Goal: Information Seeking & Learning: Learn about a topic

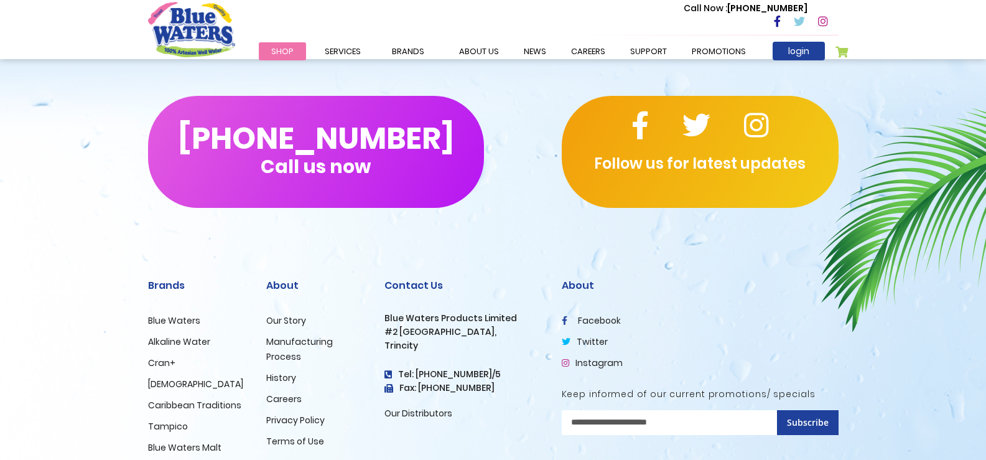
scroll to position [2136, 0]
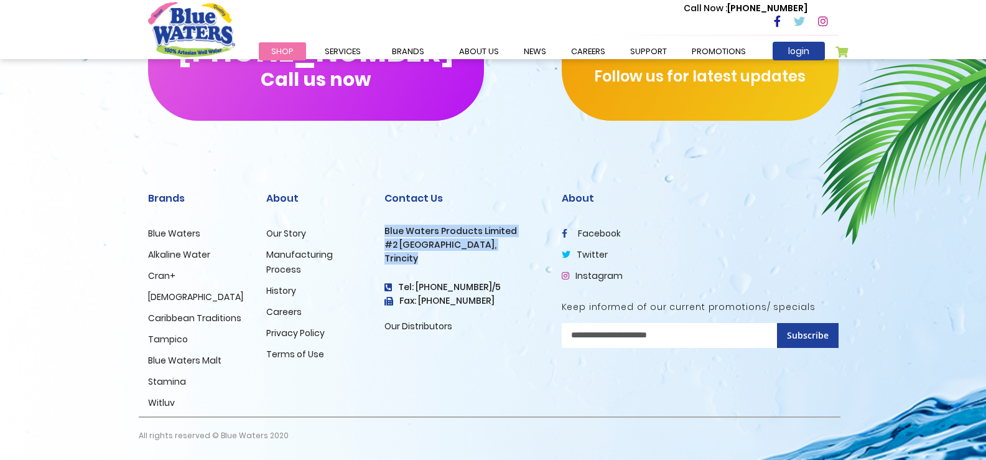
drag, startPoint x: 429, startPoint y: 257, endPoint x: 383, endPoint y: 234, distance: 50.6
click at [383, 234] on div "Contact Us Blue Waters Products Limited [STREET_ADDRESS] Tel: [PHONE_NUMBER]/5 …" at bounding box center [463, 293] width 177 height 246
click at [497, 246] on h3 "#2 [GEOGRAPHIC_DATA]," at bounding box center [463, 244] width 159 height 11
drag, startPoint x: 497, startPoint y: 246, endPoint x: 383, endPoint y: 245, distance: 114.4
click at [383, 245] on div "Contact Us Blue Waters Products Limited #2 Orange Grove Estate, Trincity Tel: (…" at bounding box center [463, 293] width 177 height 246
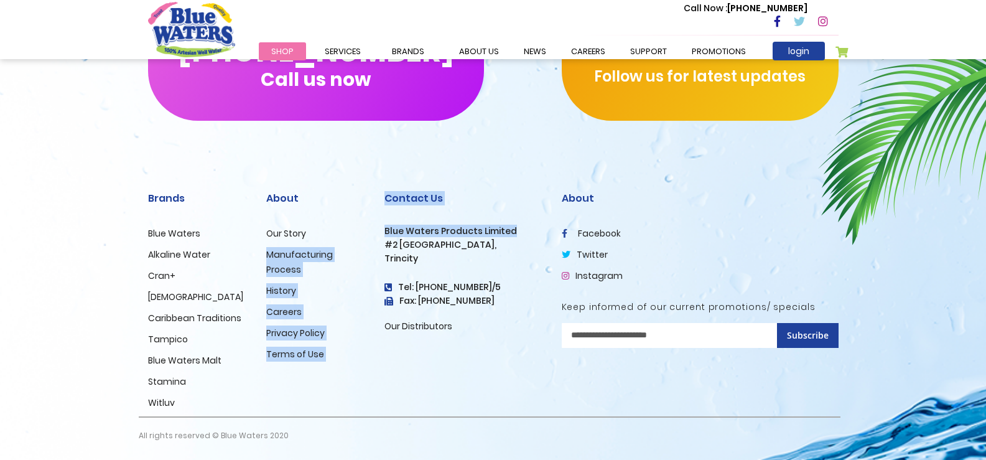
drag, startPoint x: 519, startPoint y: 230, endPoint x: 373, endPoint y: 233, distance: 146.8
click at [373, 233] on div "Brands Blue Waters Alkaline Water Cran+ Juse Caribbean Traditions Tampico Blue …" at bounding box center [493, 314] width 709 height 289
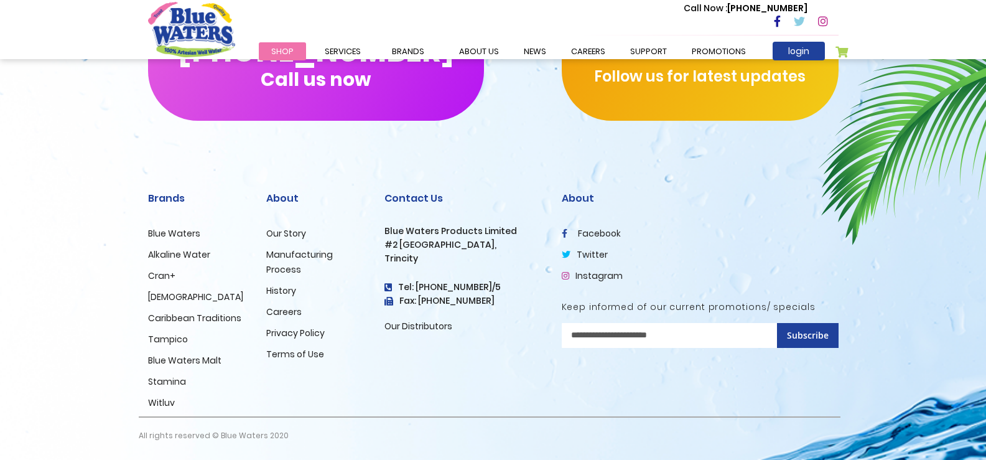
click at [411, 240] on h3 "#2 [GEOGRAPHIC_DATA]," at bounding box center [463, 244] width 159 height 11
drag, startPoint x: 517, startPoint y: 232, endPoint x: 385, endPoint y: 233, distance: 132.5
click at [385, 233] on h3 "Blue Waters Products Limited" at bounding box center [463, 231] width 159 height 11
copy h3 "Blue Waters Products Limited"
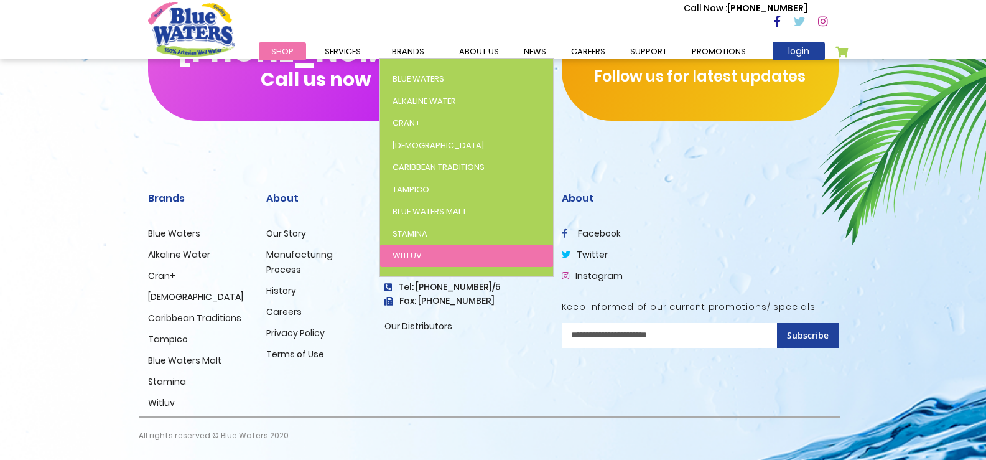
click at [423, 253] on link "WitLuv" at bounding box center [466, 255] width 173 height 22
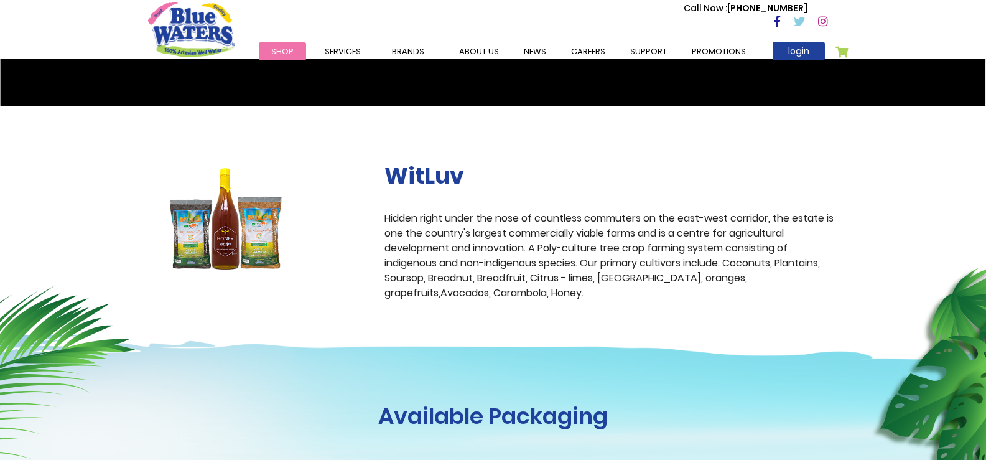
scroll to position [311, 0]
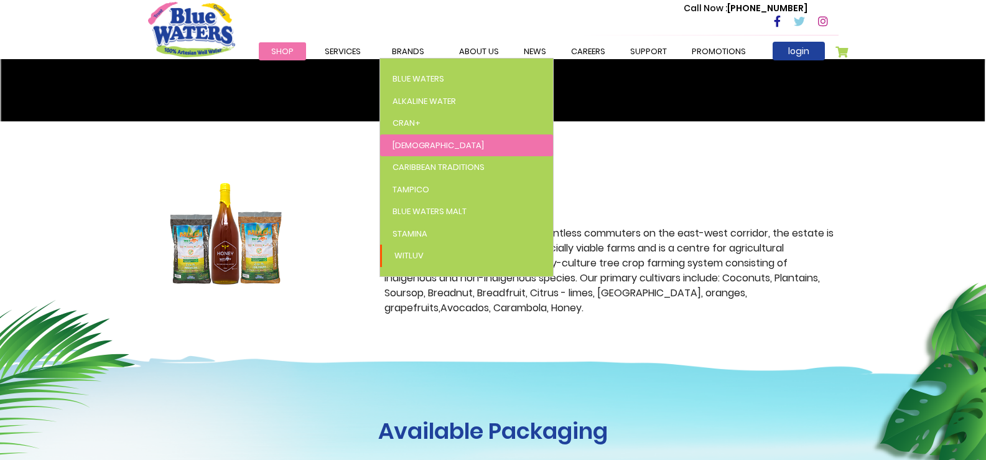
click at [479, 147] on link "[DEMOGRAPHIC_DATA]" at bounding box center [466, 145] width 173 height 22
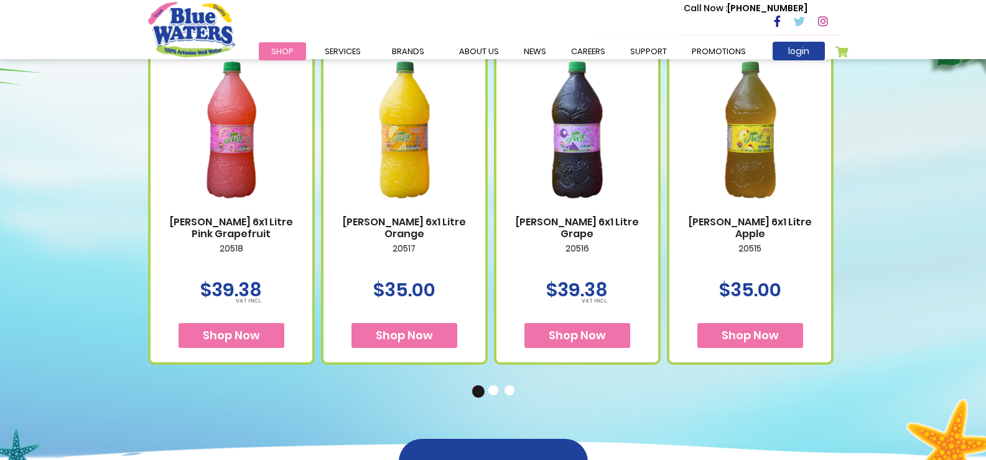
scroll to position [498, 0]
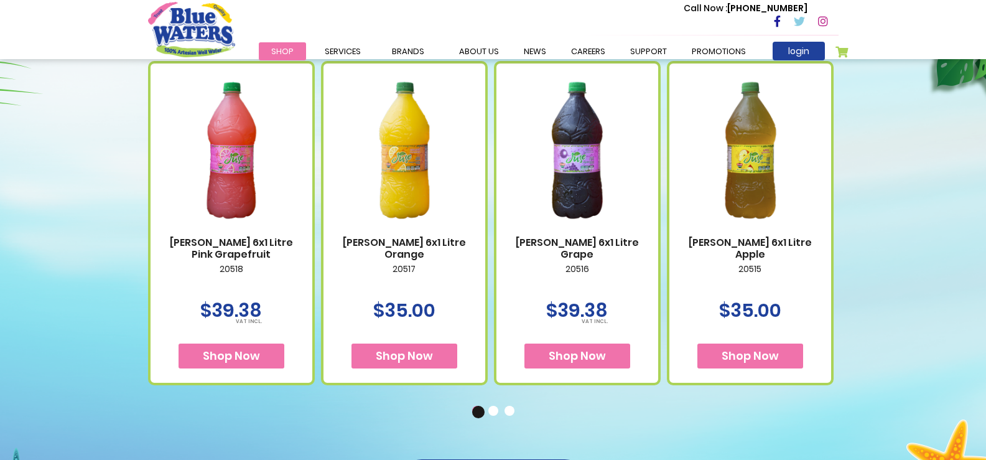
click at [491, 408] on button "2" at bounding box center [494, 412] width 12 height 12
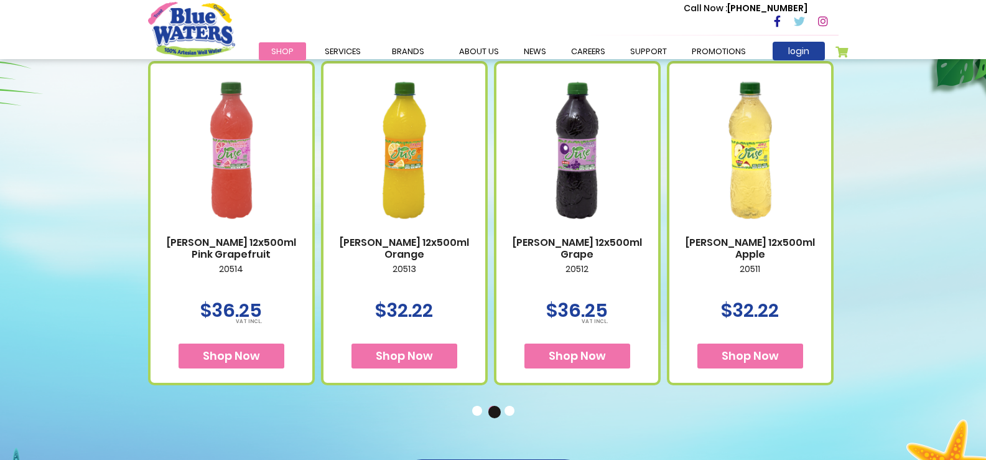
click at [509, 411] on button "3" at bounding box center [510, 412] width 12 height 12
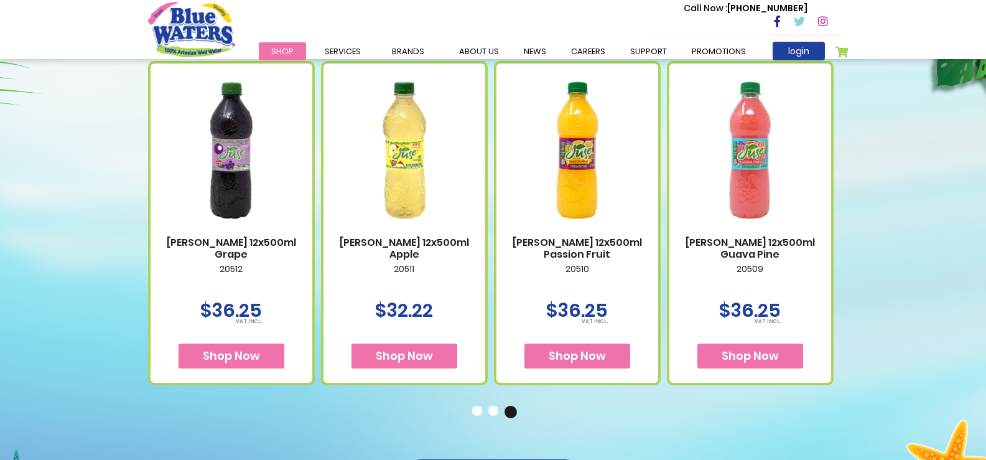
click at [499, 414] on button "2" at bounding box center [494, 412] width 12 height 12
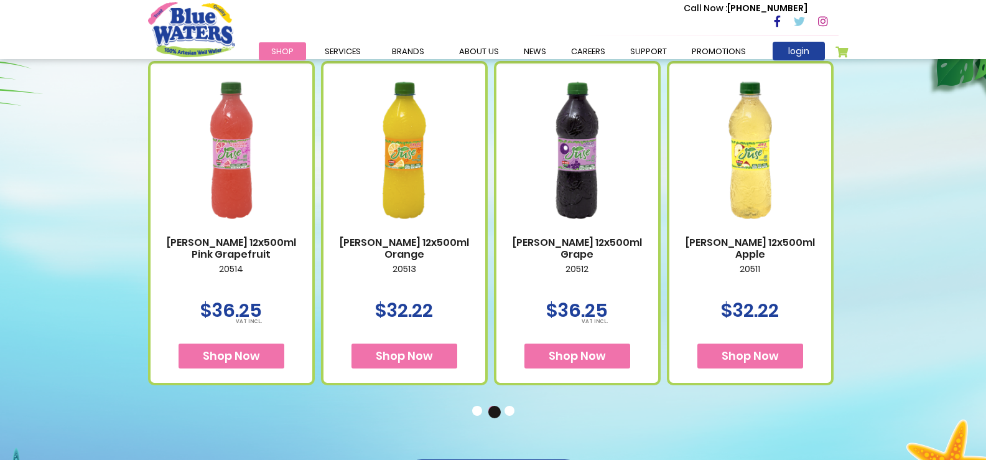
click at [514, 411] on button "3" at bounding box center [510, 412] width 12 height 12
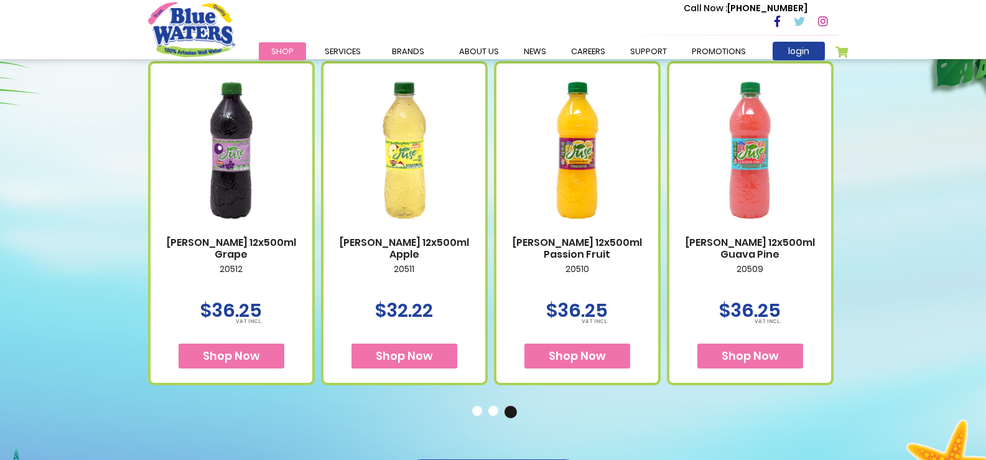
click at [493, 411] on button "2" at bounding box center [494, 412] width 12 height 12
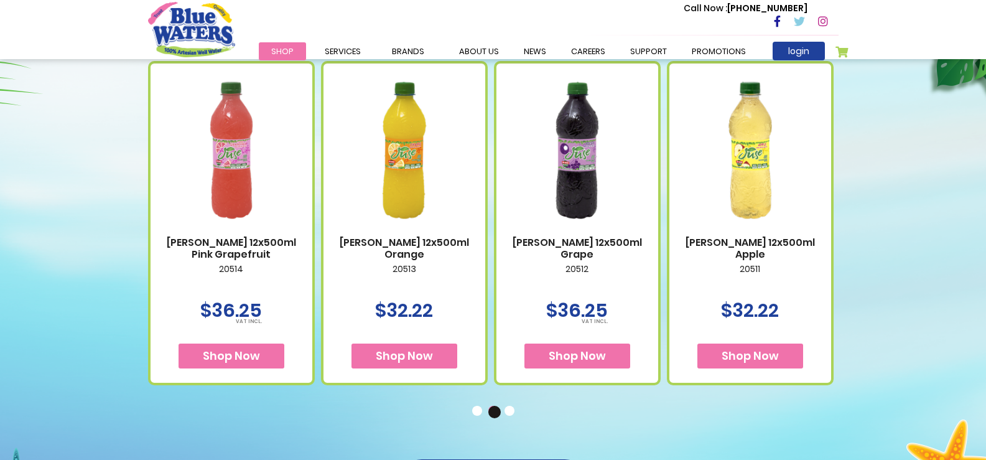
click at [510, 409] on button "3" at bounding box center [510, 412] width 12 height 12
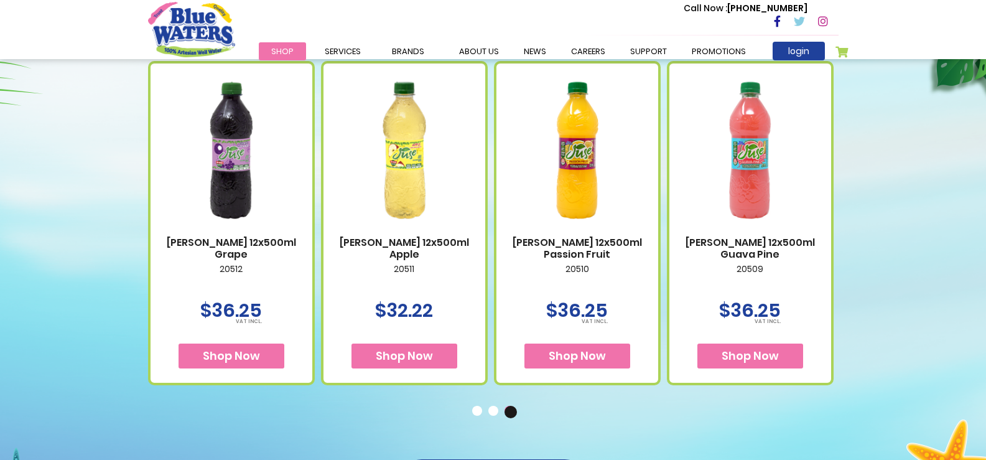
click at [488, 411] on button "2" at bounding box center [494, 412] width 12 height 12
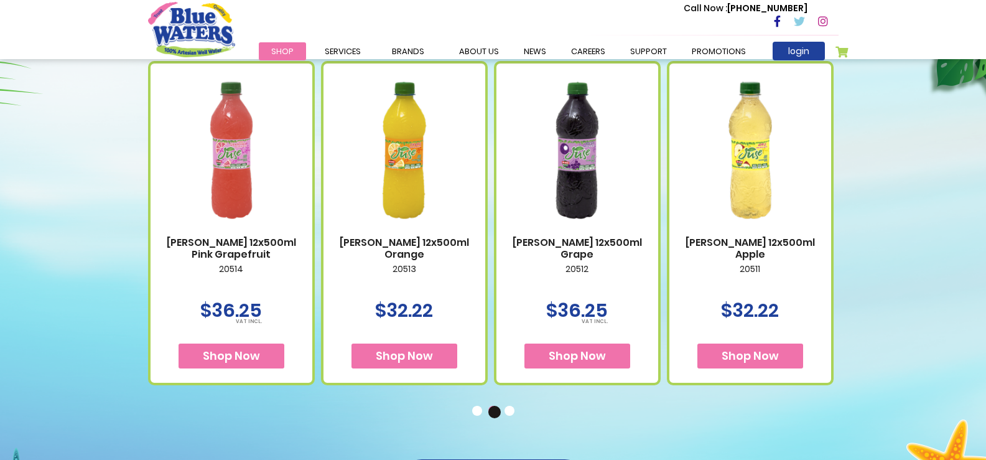
click at [474, 411] on button "1" at bounding box center [478, 412] width 12 height 12
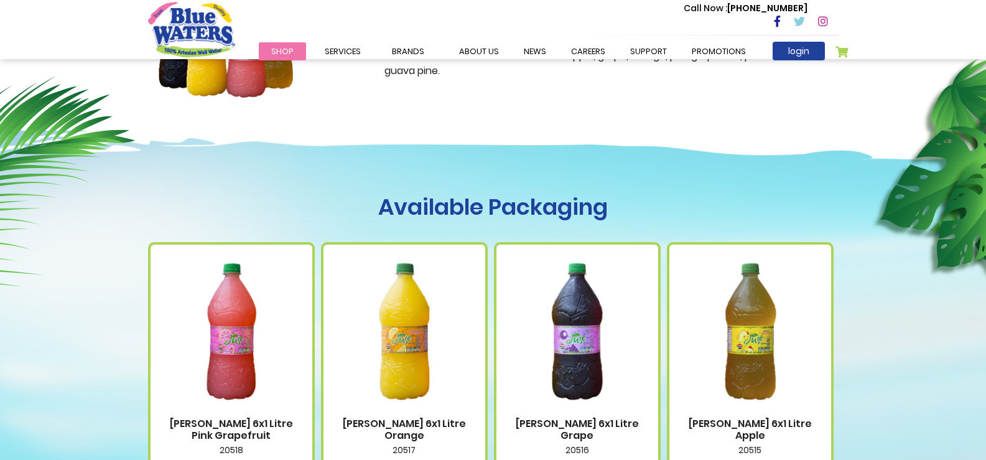
scroll to position [249, 0]
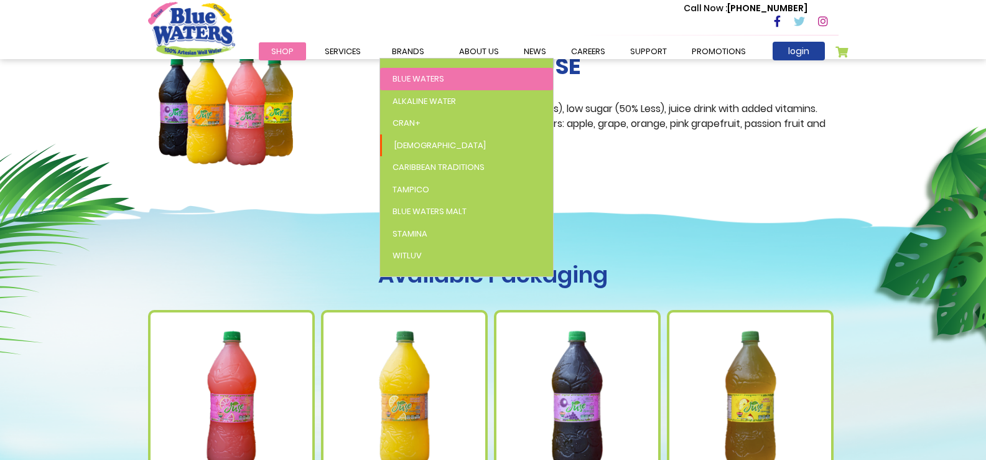
click at [420, 78] on span "Blue Waters" at bounding box center [418, 79] width 52 height 12
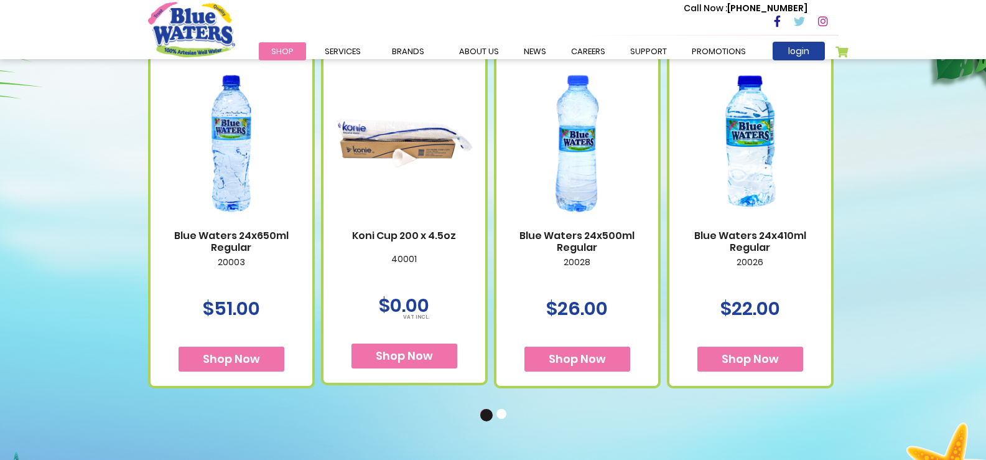
scroll to position [809, 0]
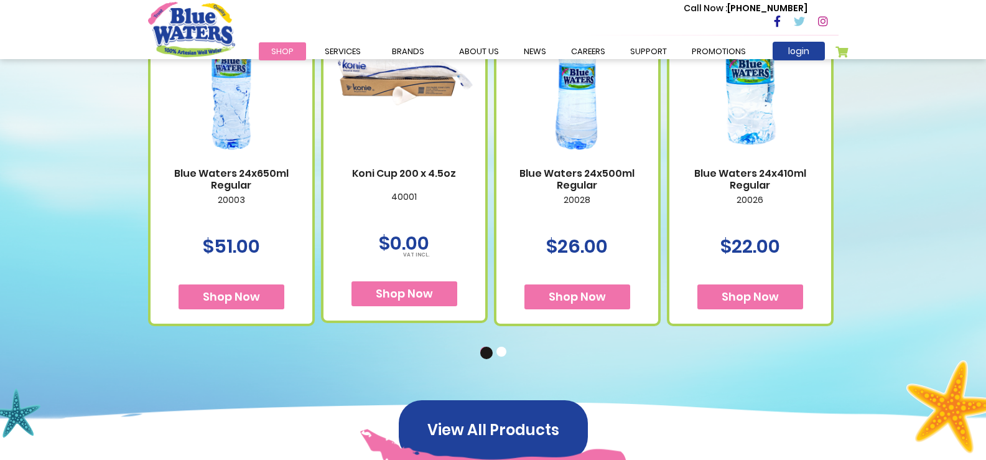
click at [506, 354] on button "2" at bounding box center [502, 352] width 12 height 12
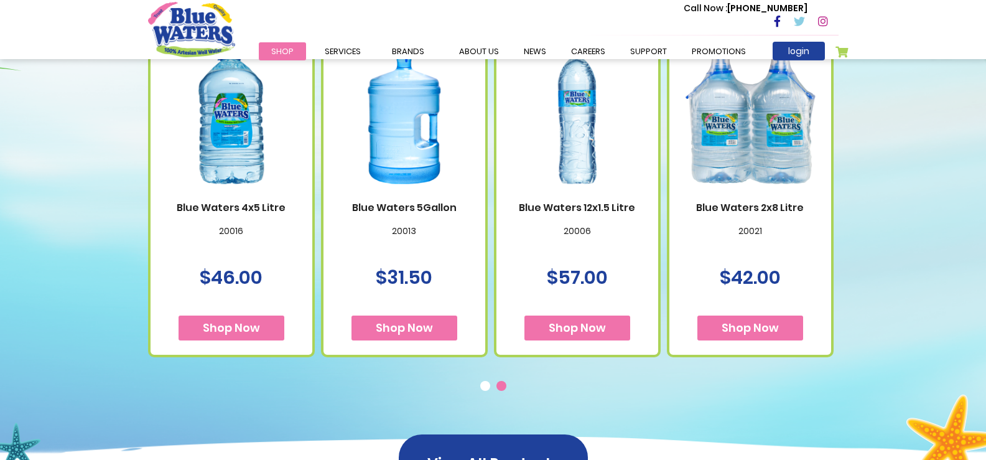
scroll to position [746, 0]
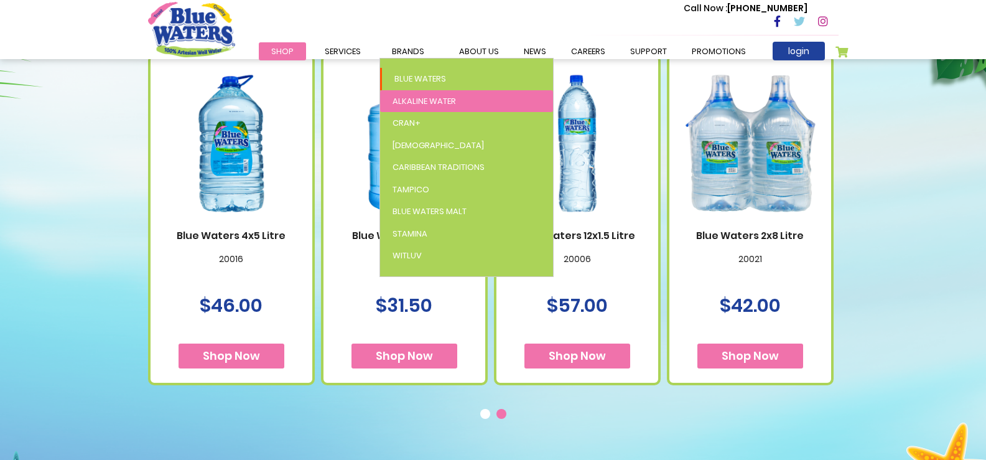
click at [415, 95] on span "Alkaline Water" at bounding box center [423, 101] width 63 height 12
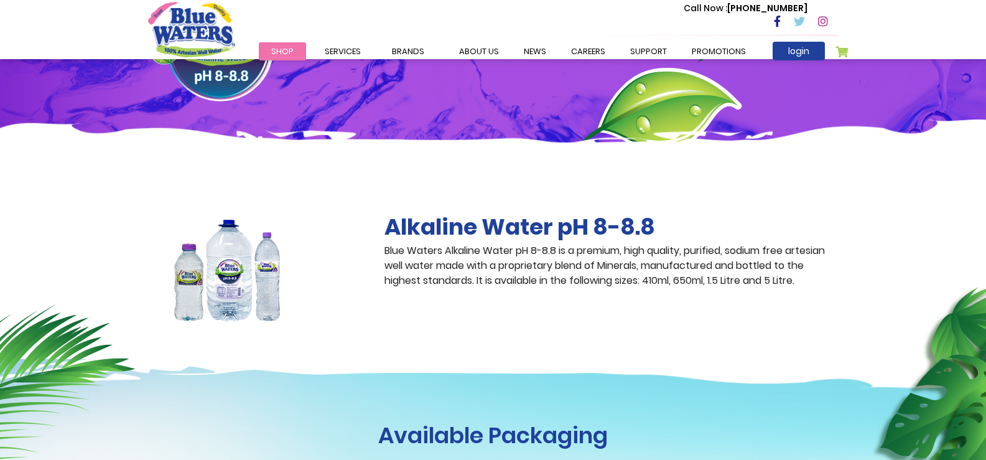
scroll to position [62, 0]
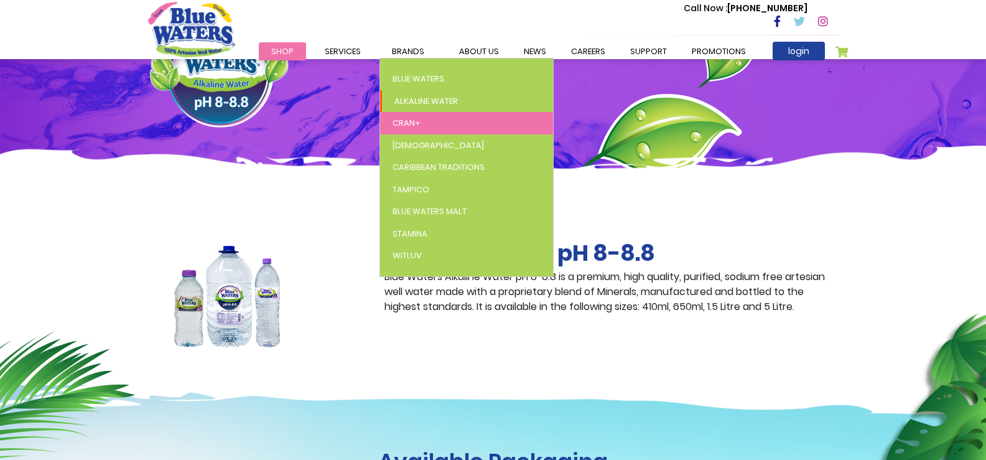
click at [415, 123] on span "Cran+" at bounding box center [406, 123] width 28 height 12
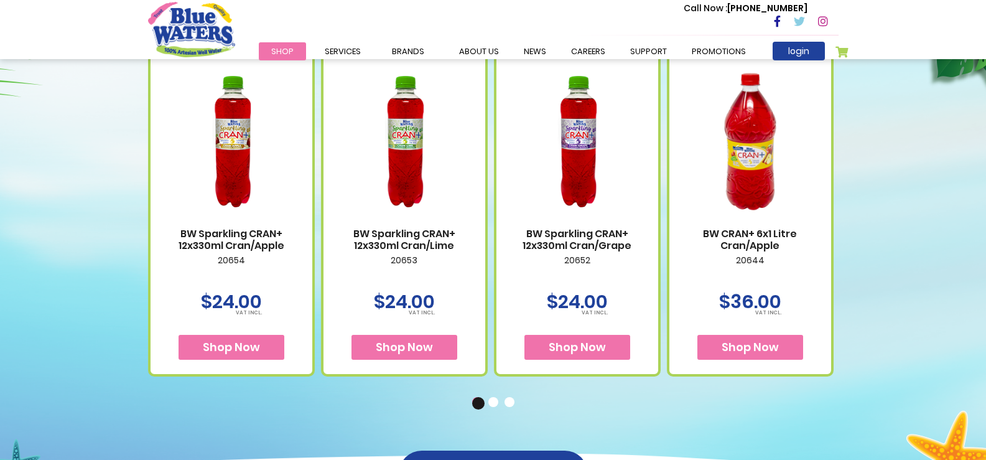
scroll to position [746, 0]
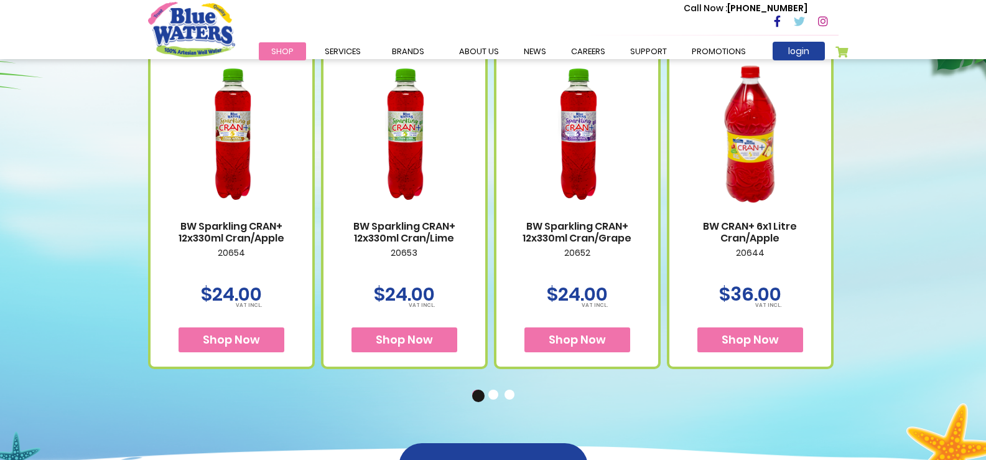
click at [488, 393] on button "2" at bounding box center [494, 395] width 12 height 12
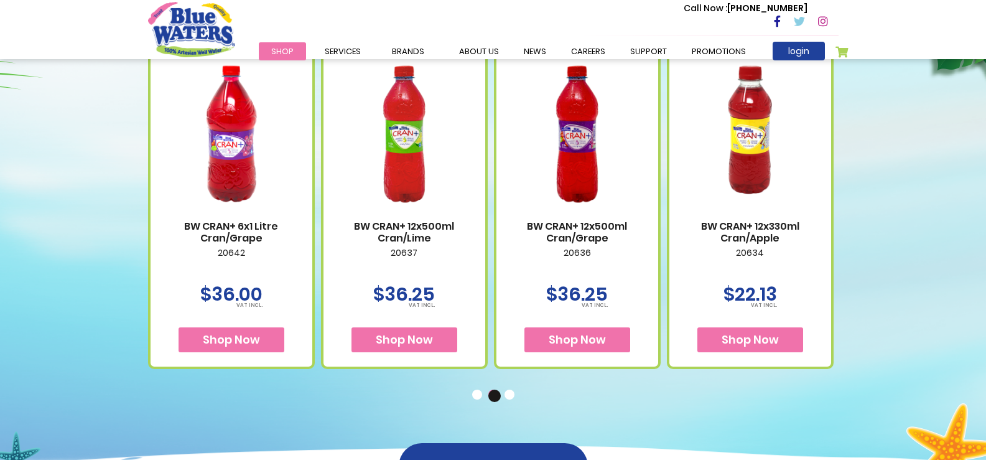
click at [507, 398] on button "3" at bounding box center [510, 395] width 12 height 12
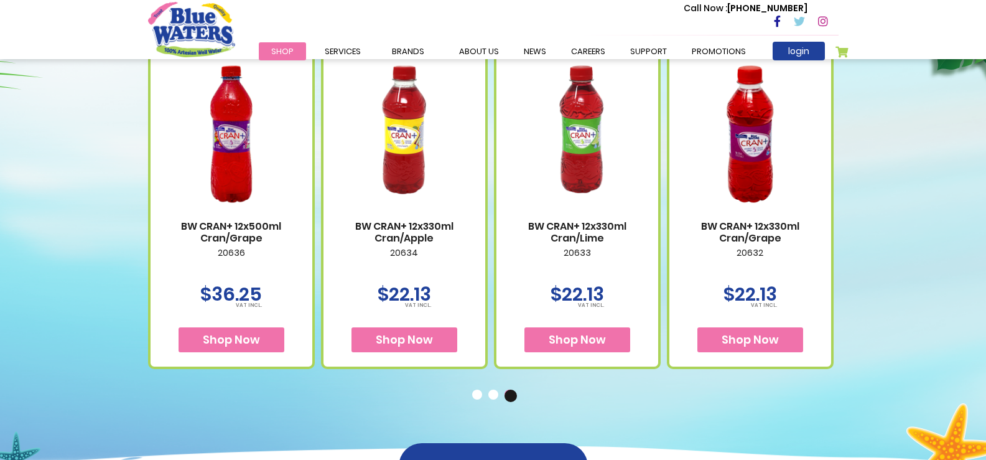
click at [476, 396] on button "1" at bounding box center [478, 395] width 12 height 12
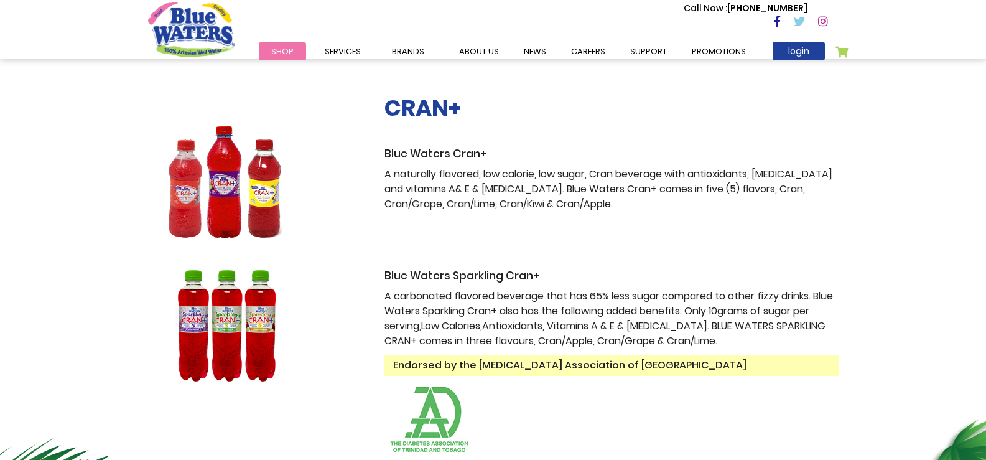
scroll to position [187, 0]
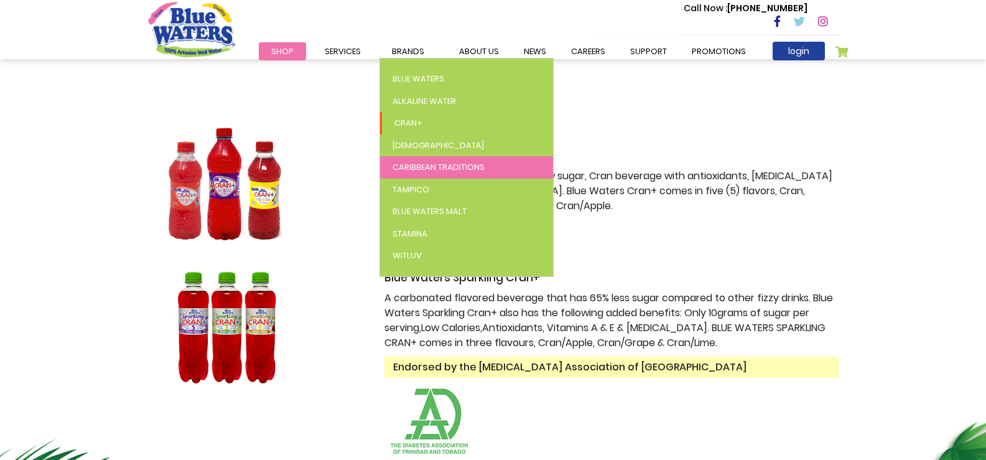
click at [435, 173] on link "Caribbean Traditions" at bounding box center [466, 167] width 173 height 22
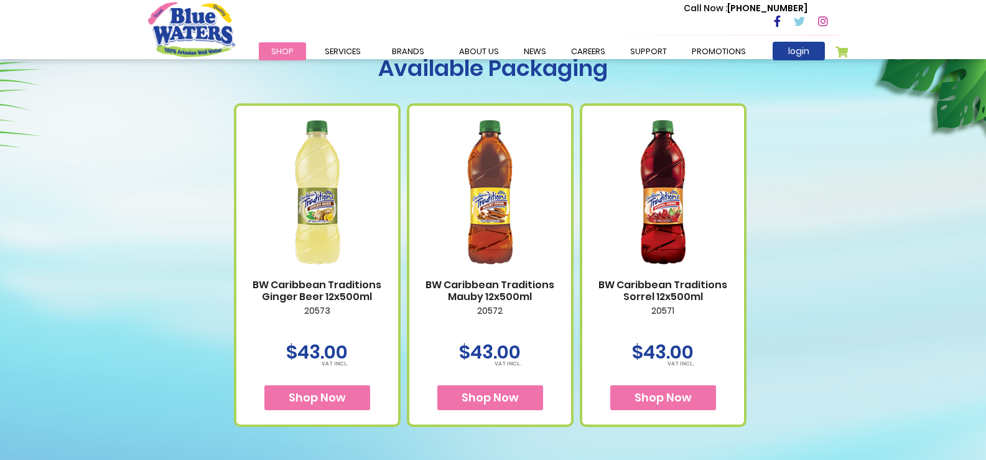
scroll to position [498, 0]
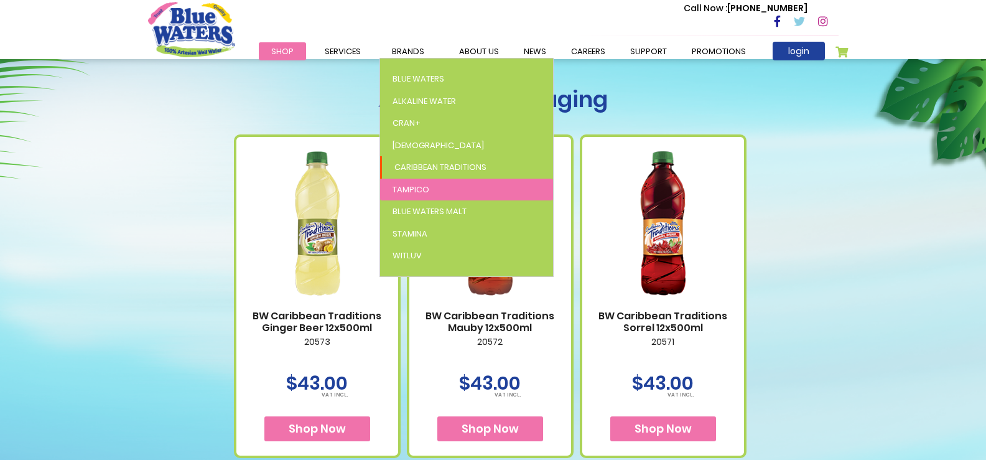
click at [427, 191] on link "Tampico" at bounding box center [466, 190] width 173 height 22
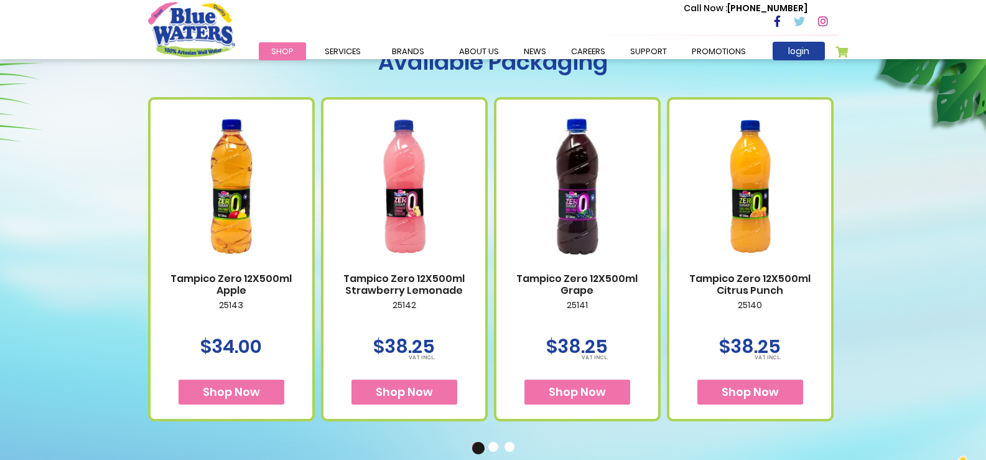
scroll to position [498, 0]
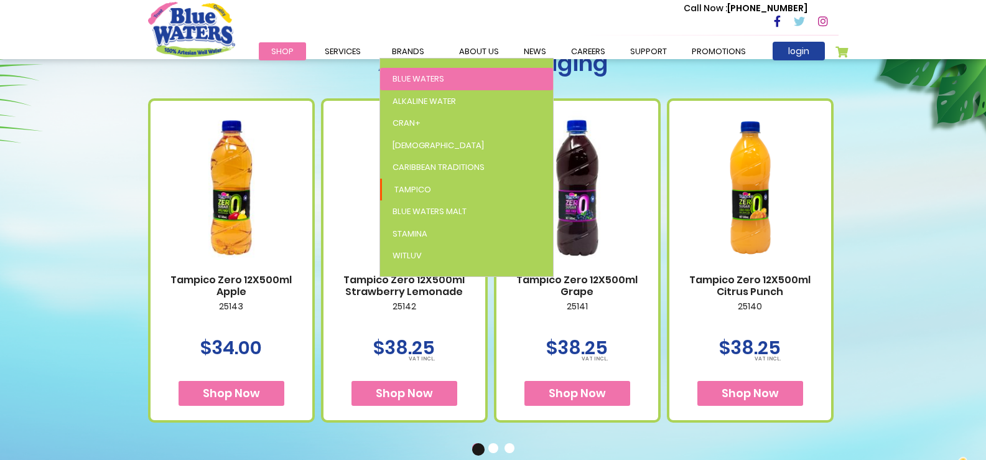
click at [416, 78] on span "Blue Waters" at bounding box center [418, 79] width 52 height 12
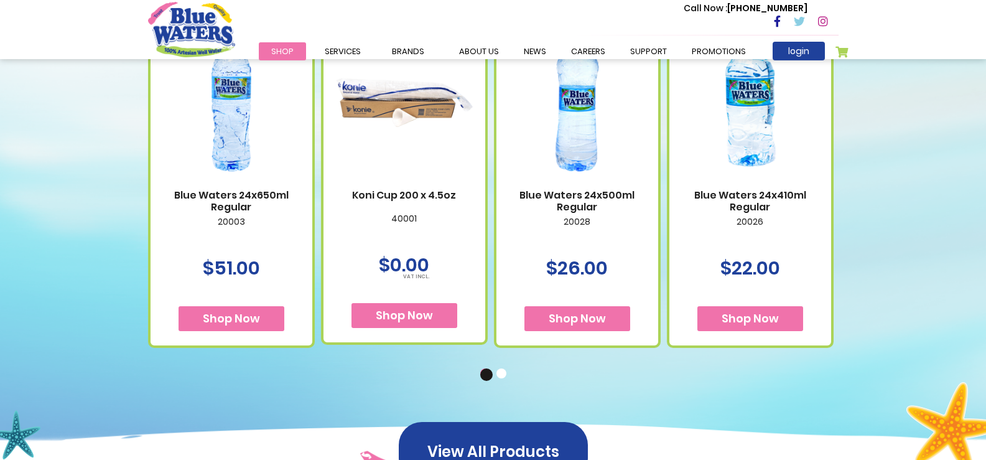
scroll to position [809, 0]
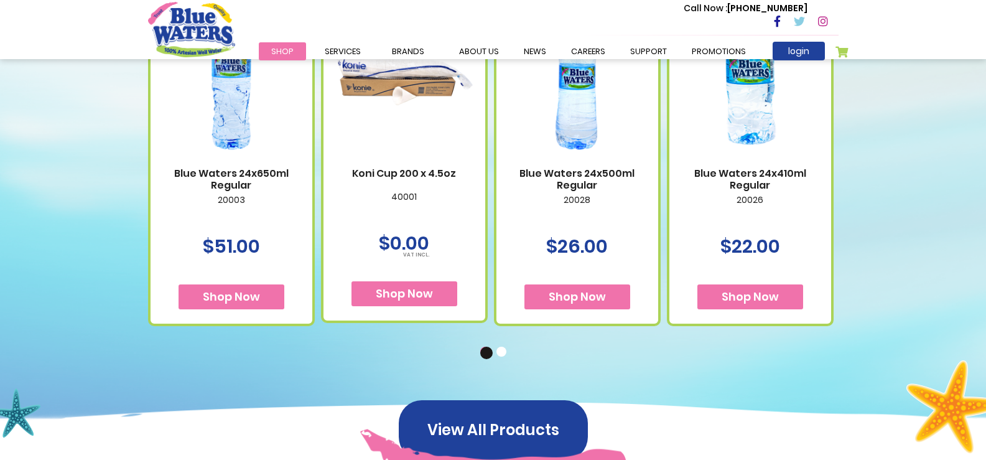
click at [500, 354] on button "2" at bounding box center [502, 352] width 12 height 12
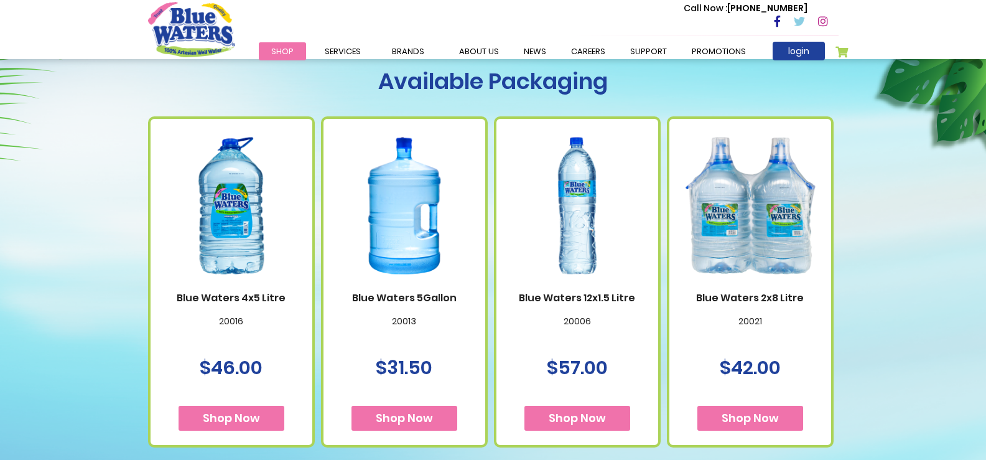
scroll to position [746, 0]
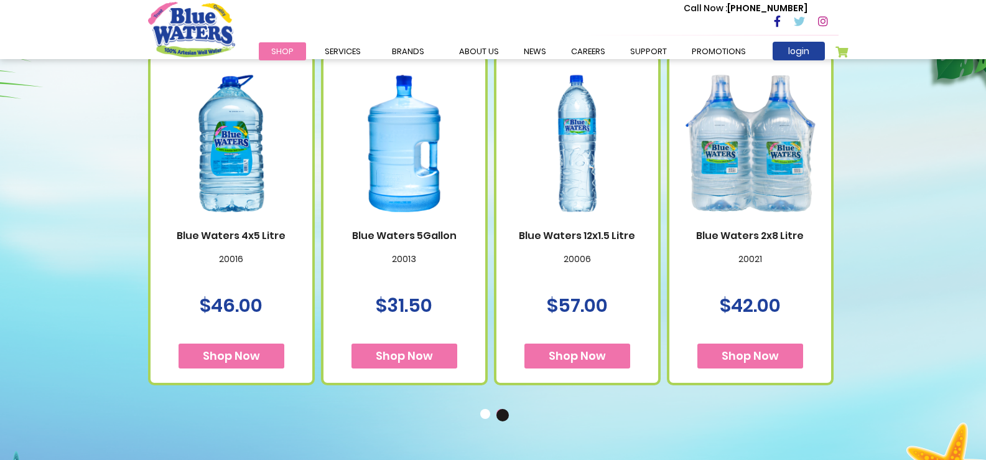
click at [484, 412] on button "1" at bounding box center [486, 415] width 12 height 12
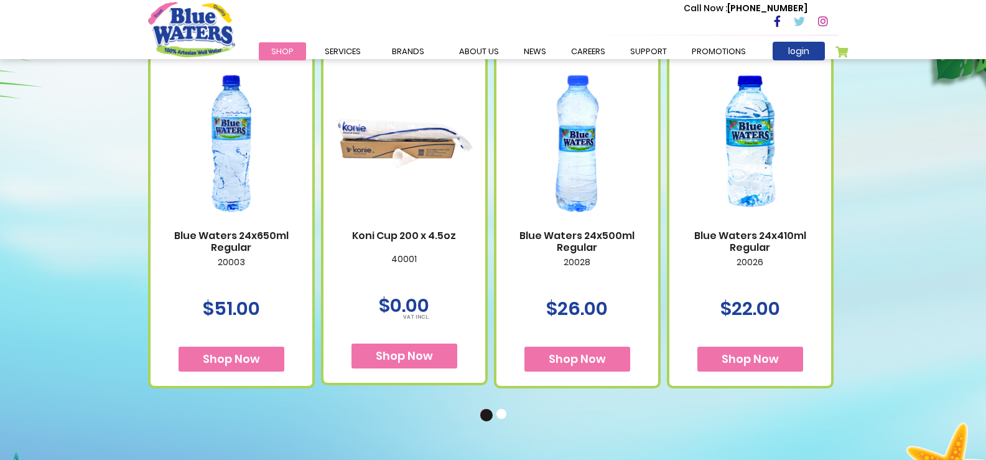
click at [409, 348] on span "Shop Now" at bounding box center [404, 356] width 57 height 16
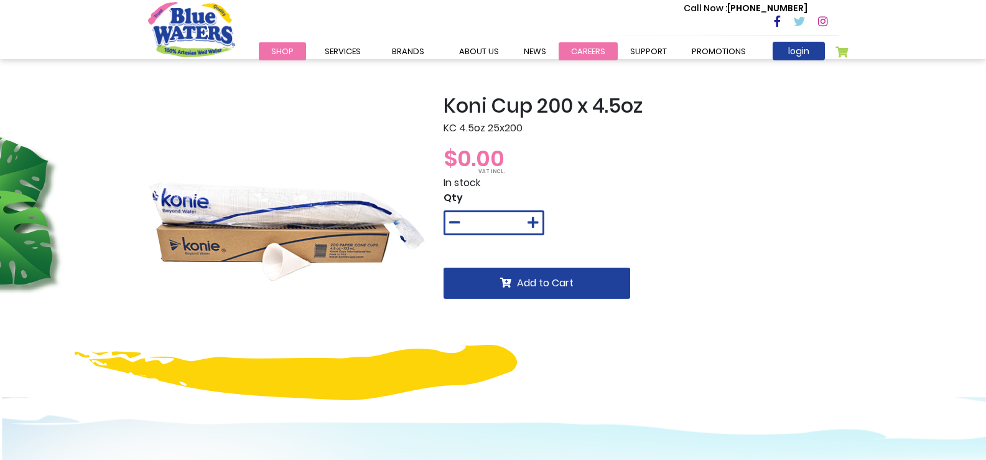
click at [593, 53] on link "careers" at bounding box center [588, 51] width 59 height 18
